Goal: Information Seeking & Learning: Learn about a topic

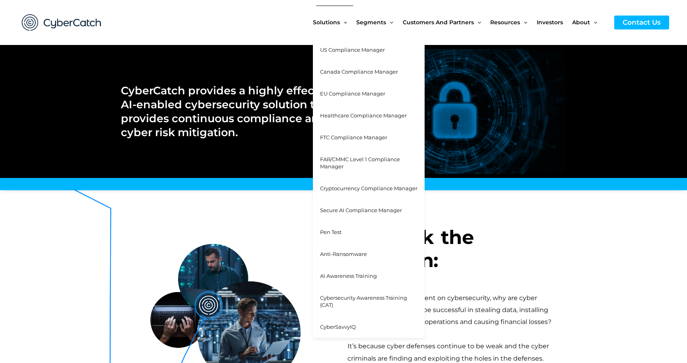
click at [337, 161] on span "FAR/CMMC Level 1 Compliance Manager" at bounding box center [360, 163] width 80 height 14
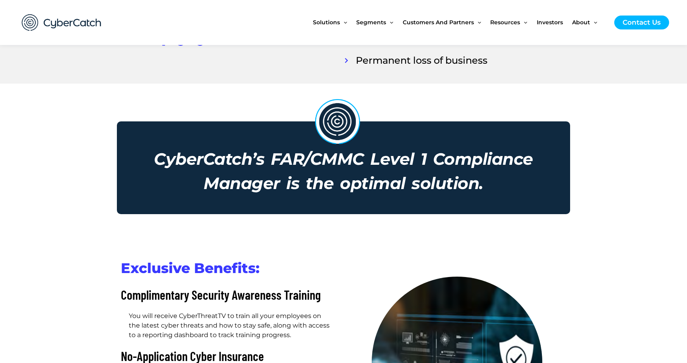
scroll to position [373, 0]
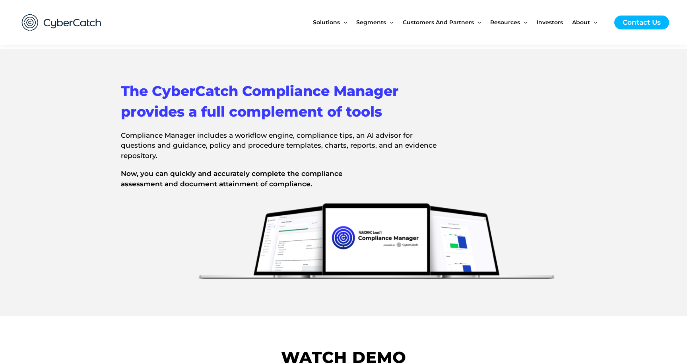
scroll to position [784, 0]
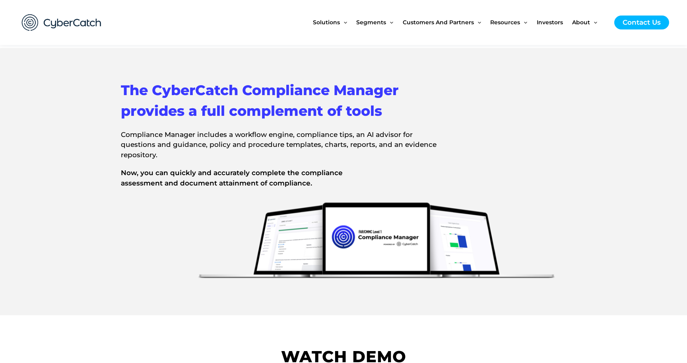
click at [138, 196] on div at bounding box center [343, 239] width 445 height 87
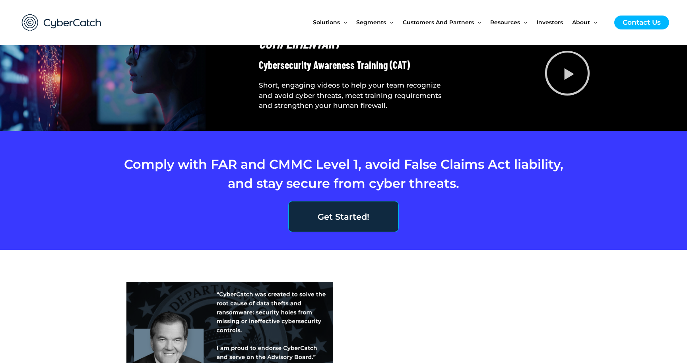
scroll to position [1439, 0]
